Goal: Check status: Check status

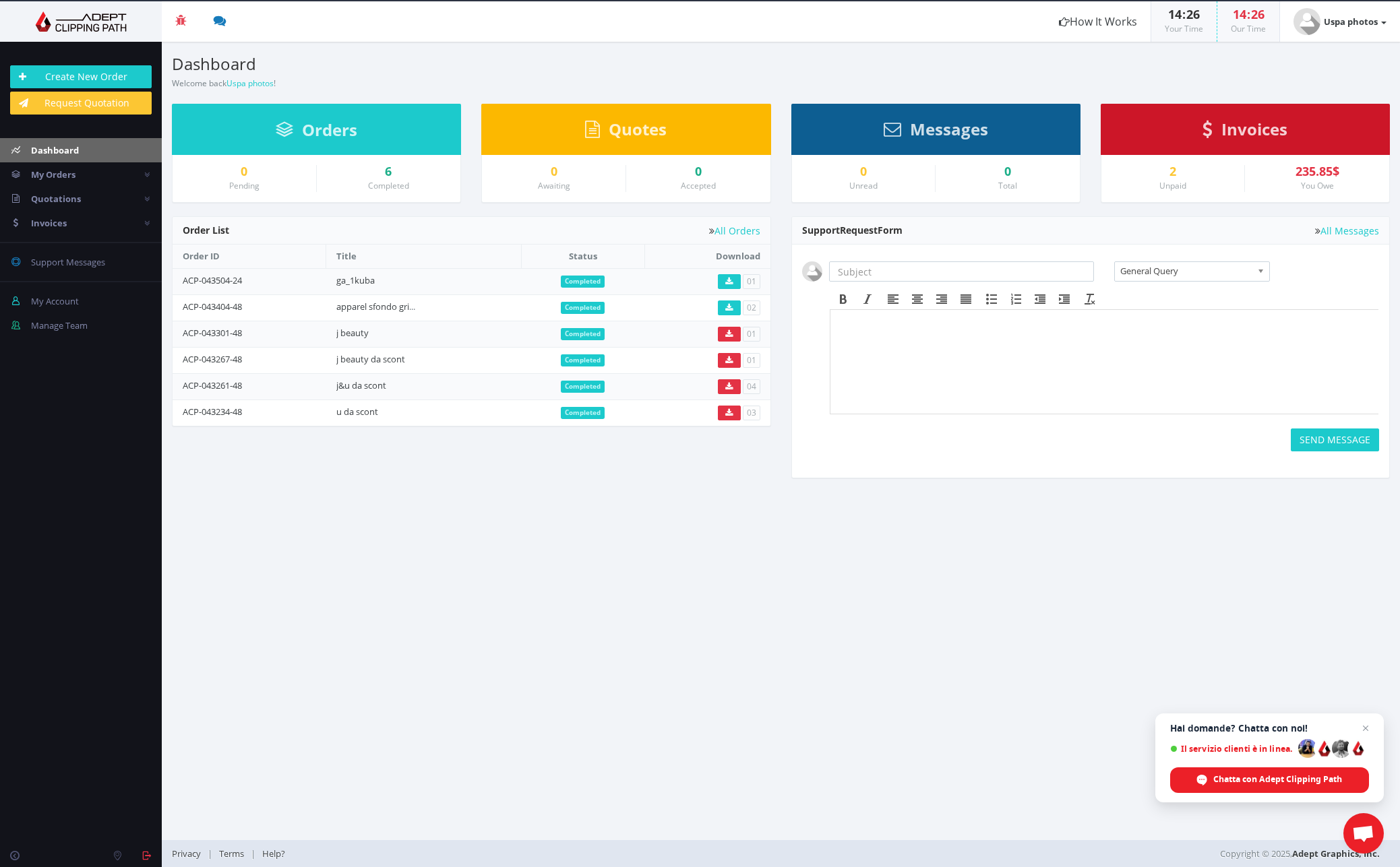
click at [967, 535] on span "Hai domande? Chatta con noi!" at bounding box center [1269, 728] width 199 height 11
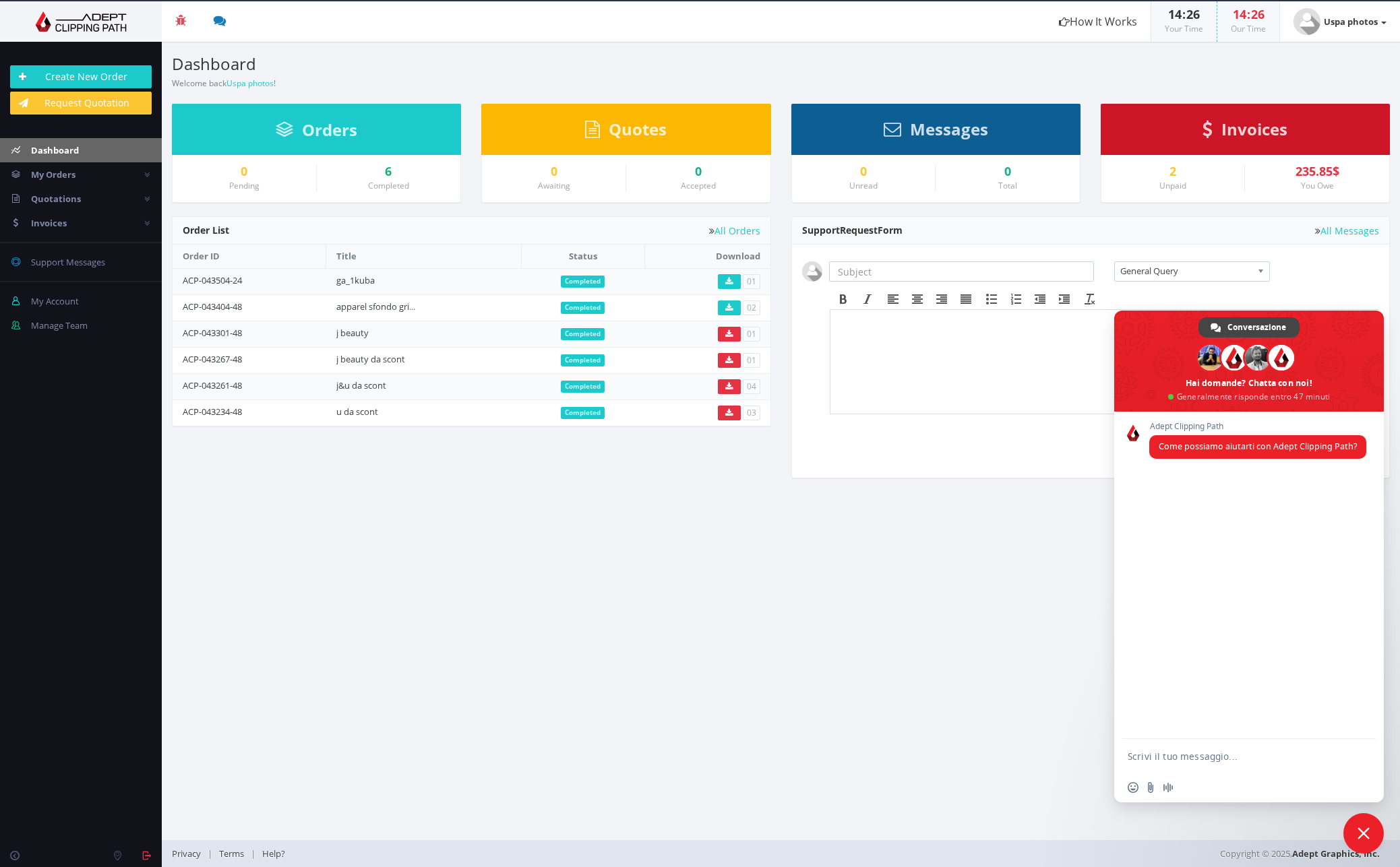
drag, startPoint x: 1018, startPoint y: 504, endPoint x: 1150, endPoint y: 374, distance: 185.3
click at [967, 504] on section "Dashboard Welcome back Uspa photos ! Create New Order Welcome Uspa photos ! Ord…" at bounding box center [781, 441] width 1238 height 798
click at [967, 174] on div "235.85$" at bounding box center [1317, 172] width 124 height 13
click at [967, 177] on div "2" at bounding box center [1173, 172] width 123 height 13
click at [369, 308] on link "apparel sfondo grigio" at bounding box center [379, 307] width 85 height 12
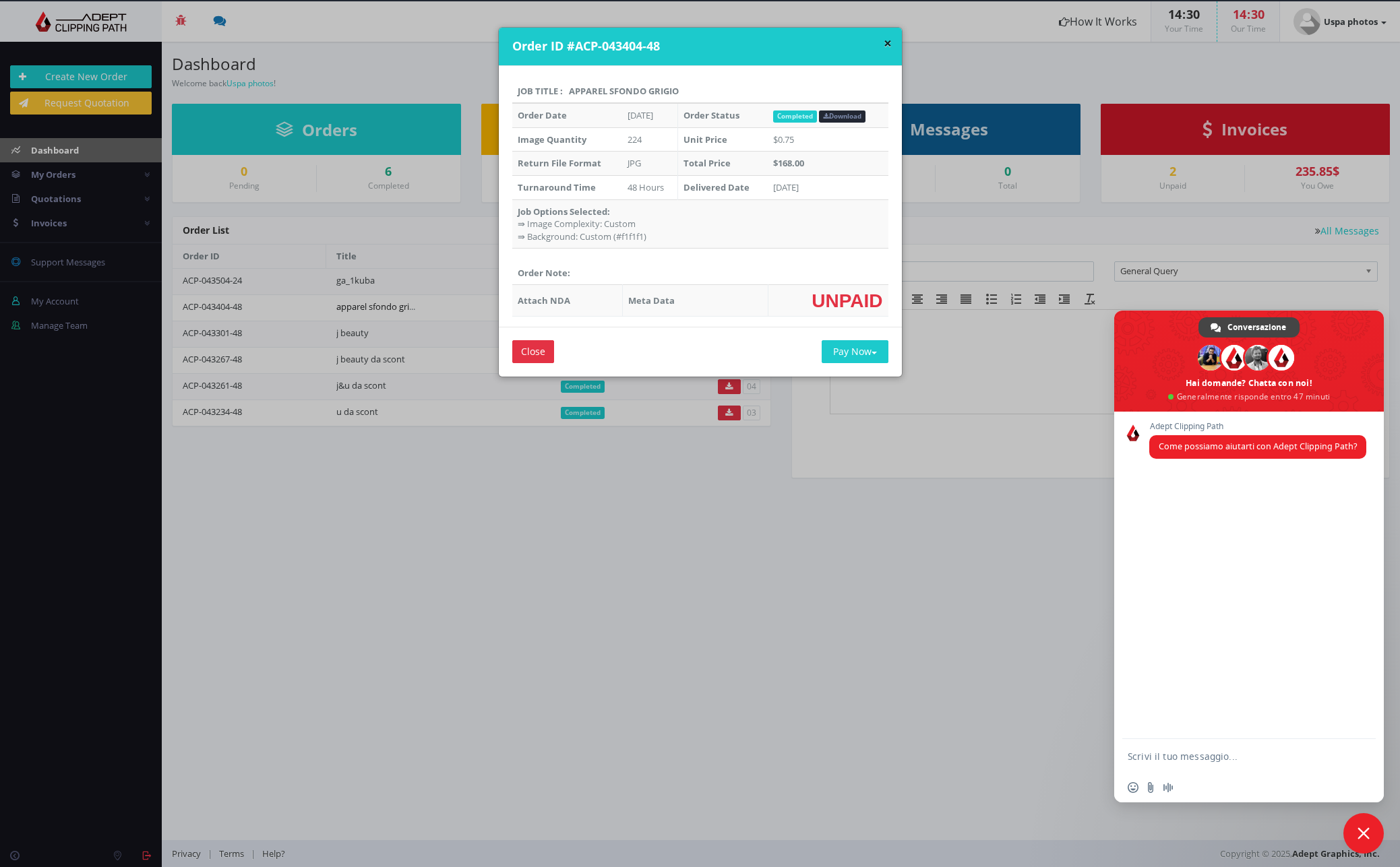
click at [369, 308] on div "× Order ID #ACP-043404-48 Job Title : apparel sfondo grigio Order Date Jul 03, …" at bounding box center [700, 434] width 1400 height 867
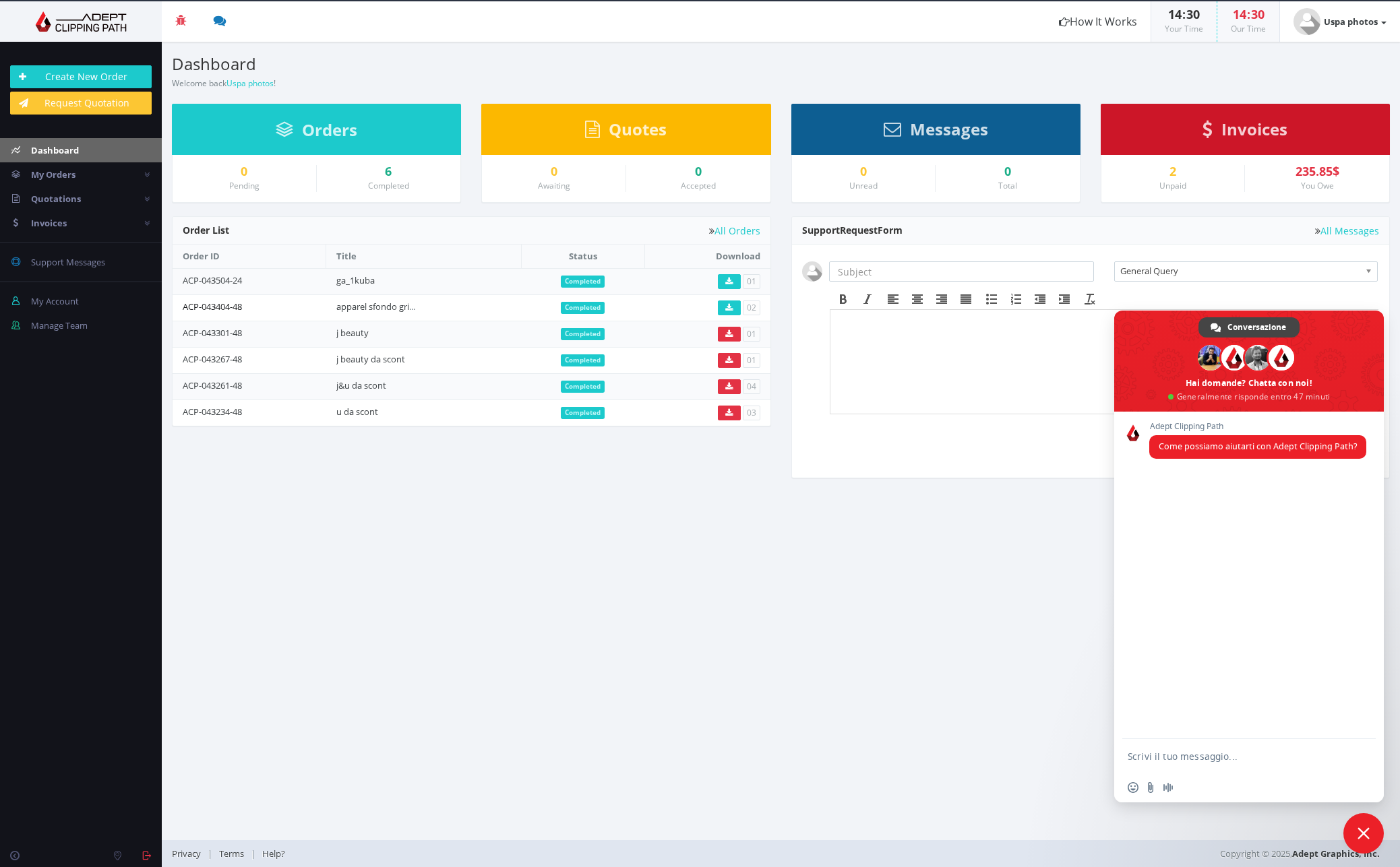
click at [224, 305] on link "ACP-043404-48" at bounding box center [212, 307] width 59 height 12
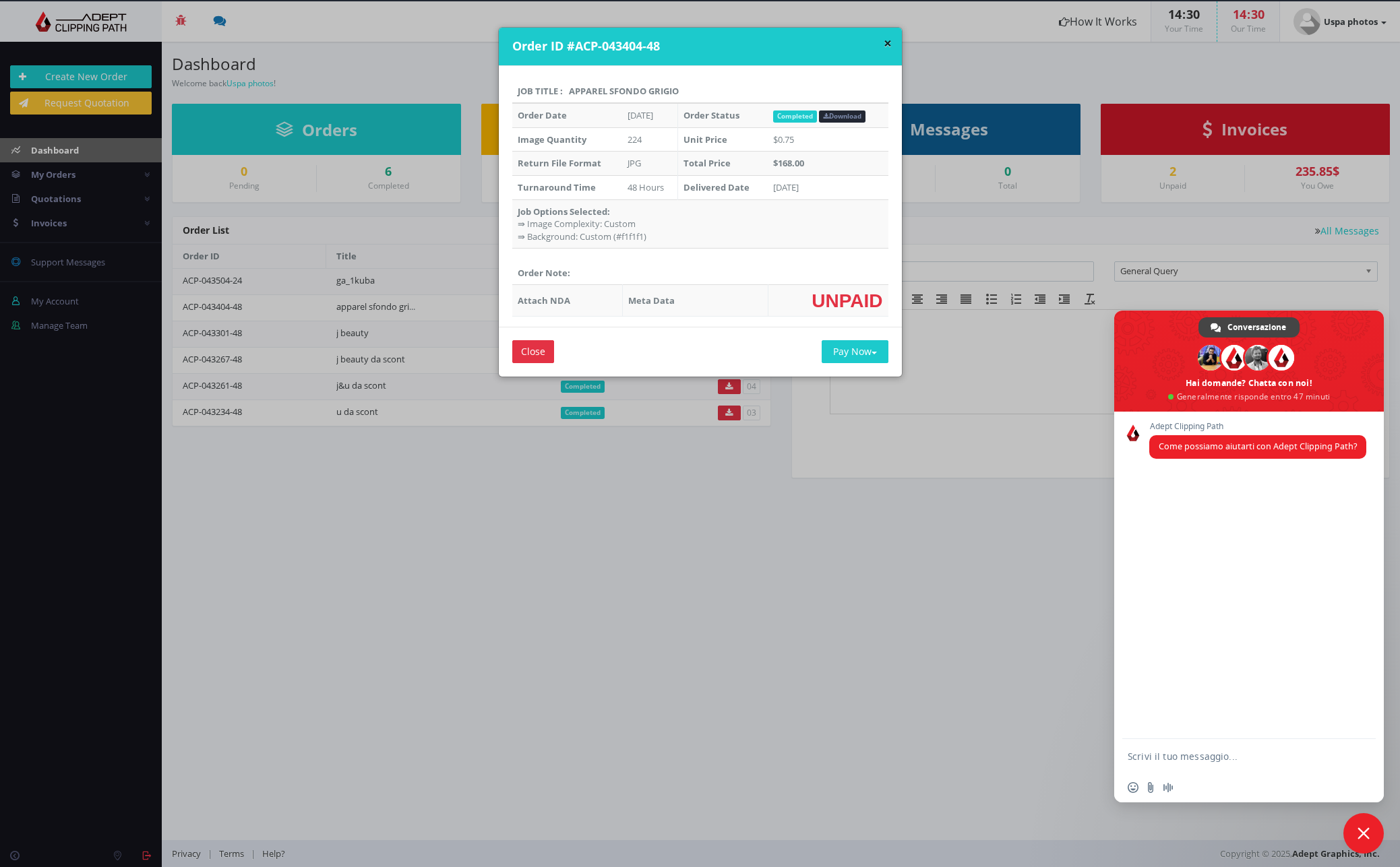
click at [876, 39] on h4 "Order ID #ACP-043404-48" at bounding box center [702, 47] width 380 height 18
click at [884, 40] on button "×" at bounding box center [888, 43] width 8 height 14
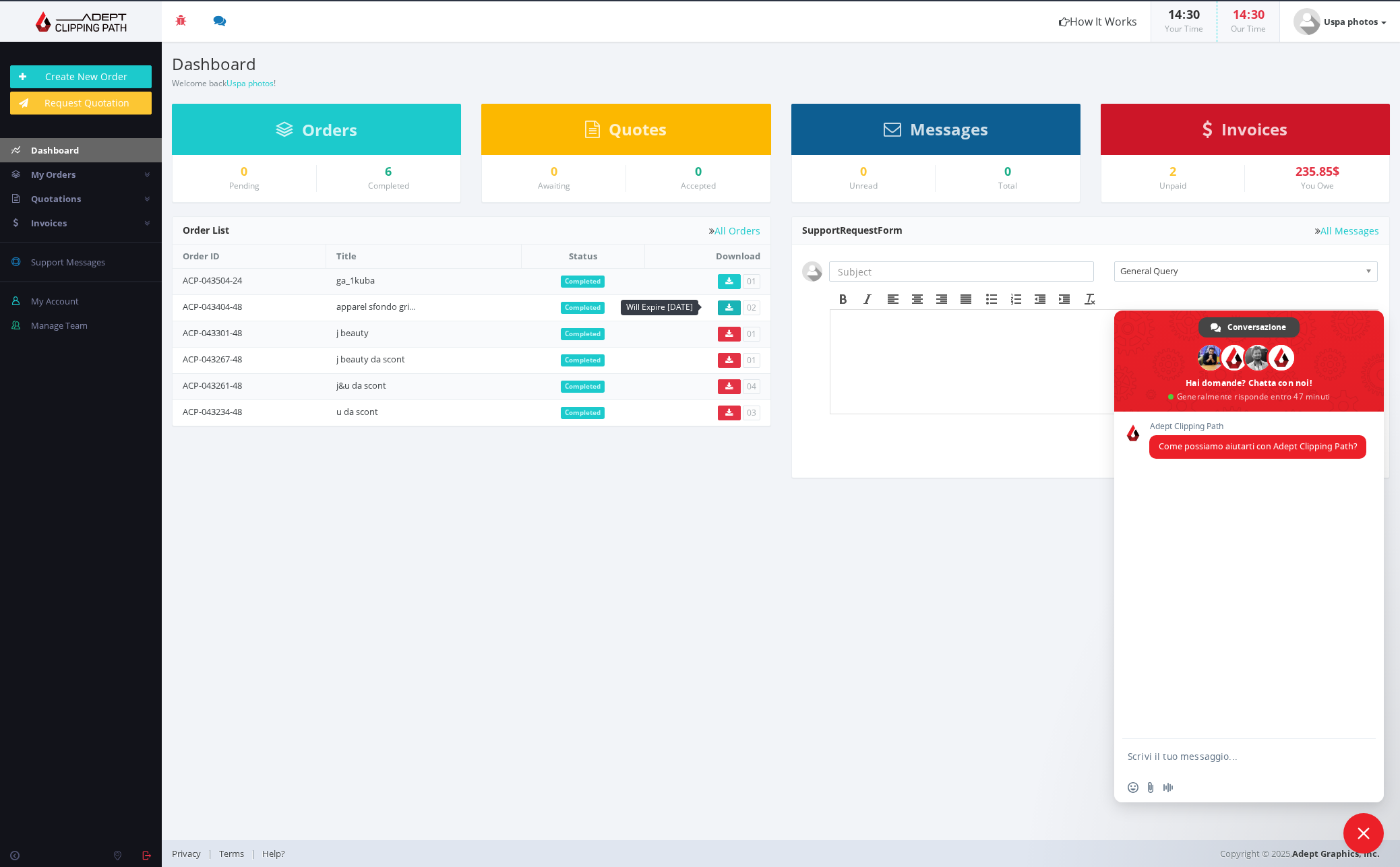
click at [731, 307] on icon at bounding box center [729, 307] width 7 height 8
click at [731, 306] on icon at bounding box center [729, 307] width 7 height 8
